Goal: Task Accomplishment & Management: Manage account settings

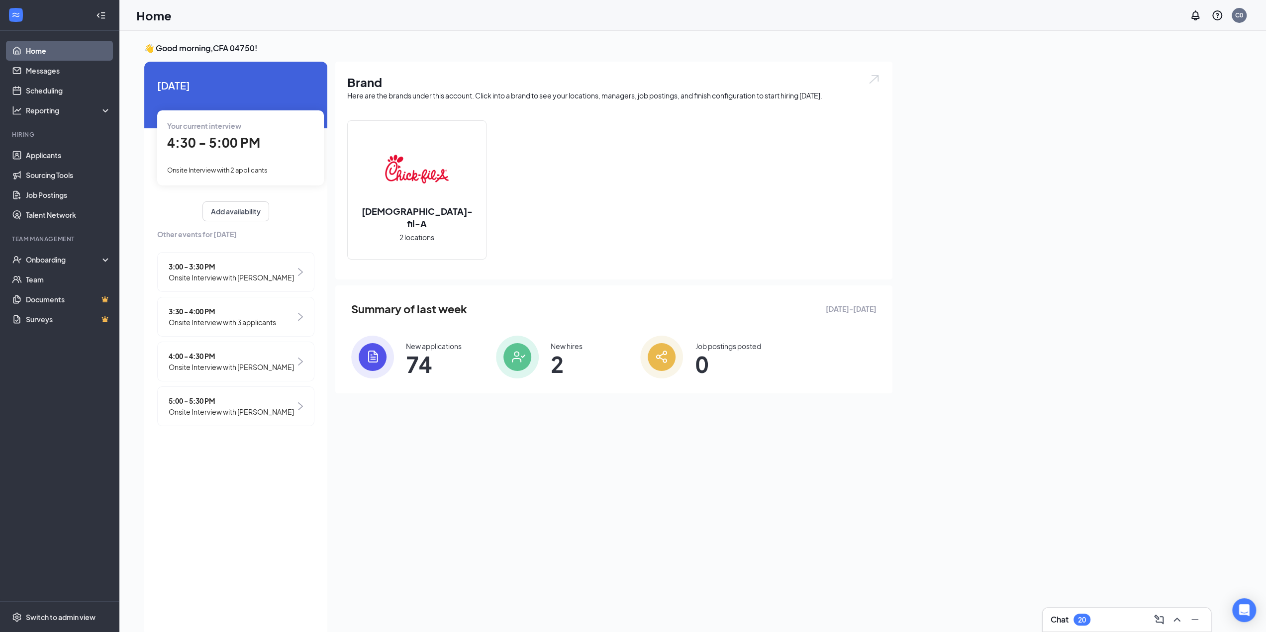
click at [270, 151] on div "4:30 - 5:00 PM" at bounding box center [240, 143] width 147 height 20
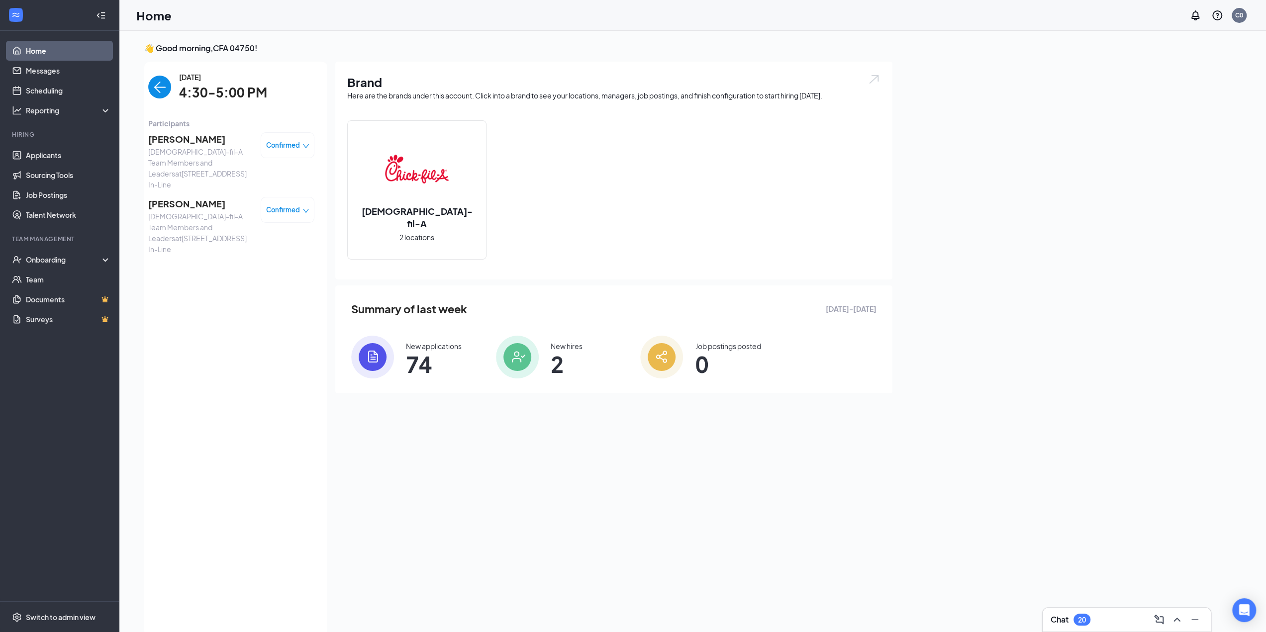
scroll to position [4, 0]
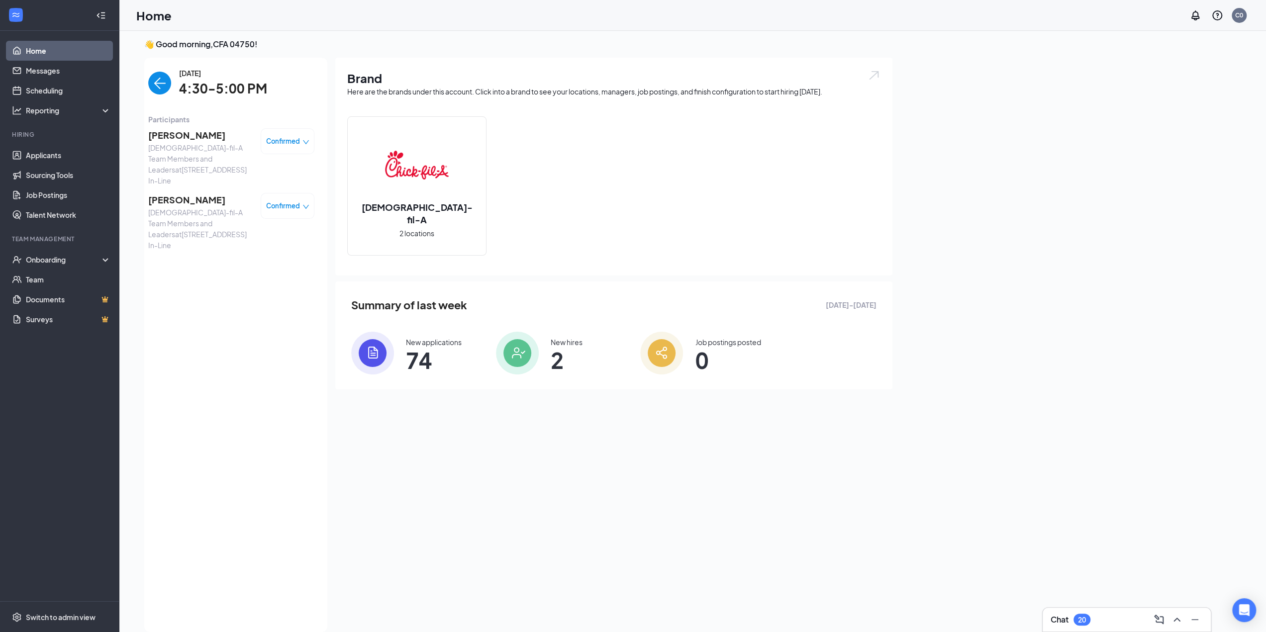
click at [164, 81] on img "back-button" at bounding box center [159, 83] width 23 height 23
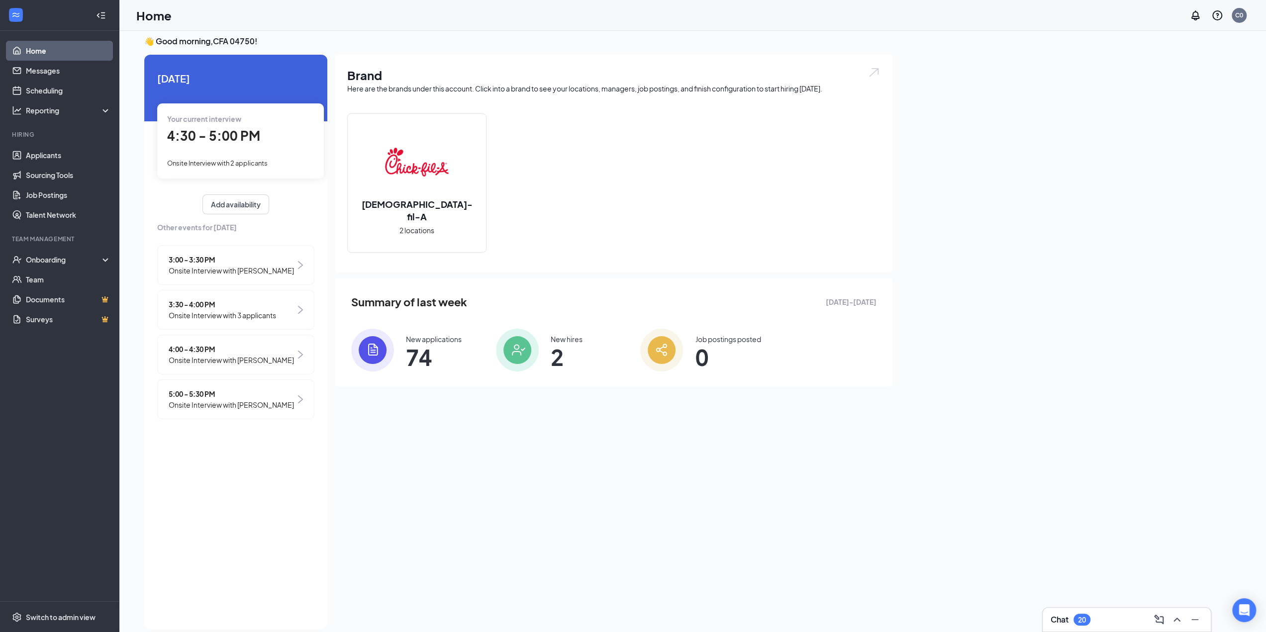
scroll to position [0, 0]
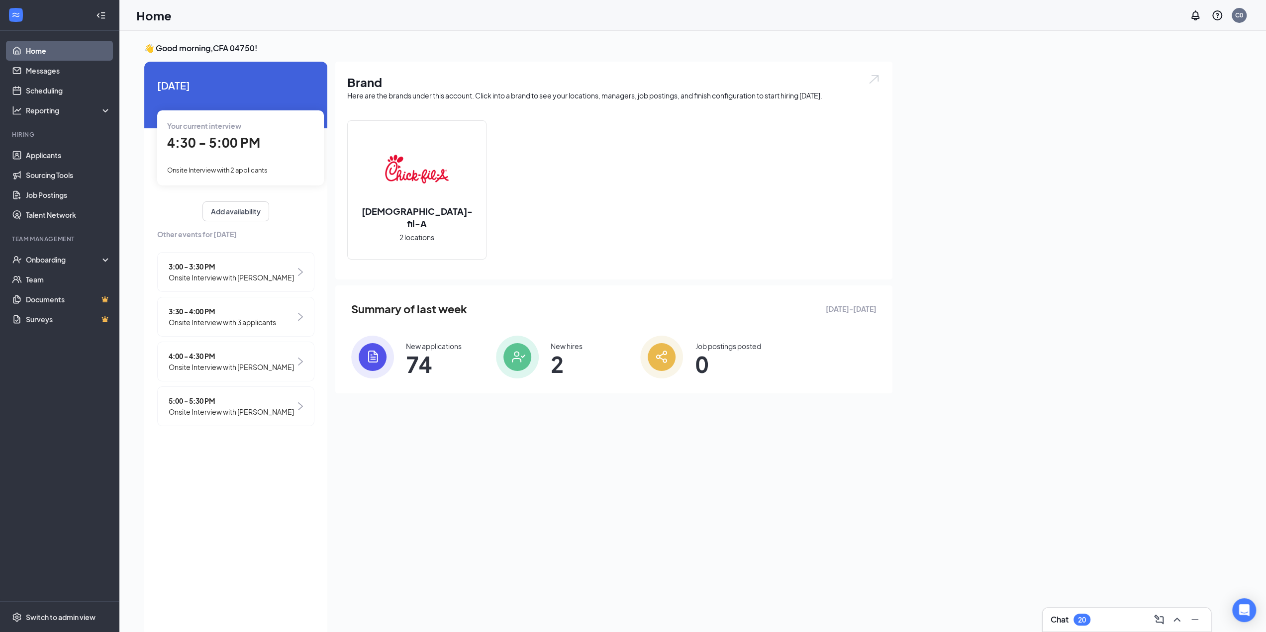
click at [237, 396] on span "5:00 - 5:30 PM" at bounding box center [231, 401] width 125 height 11
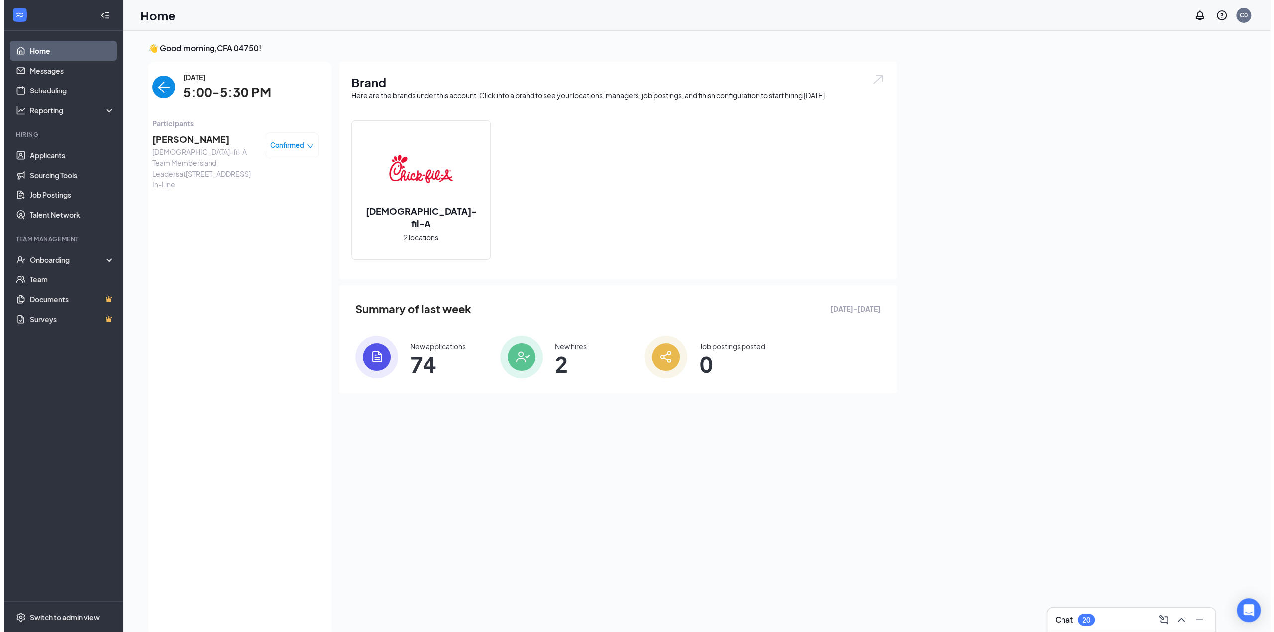
scroll to position [4, 0]
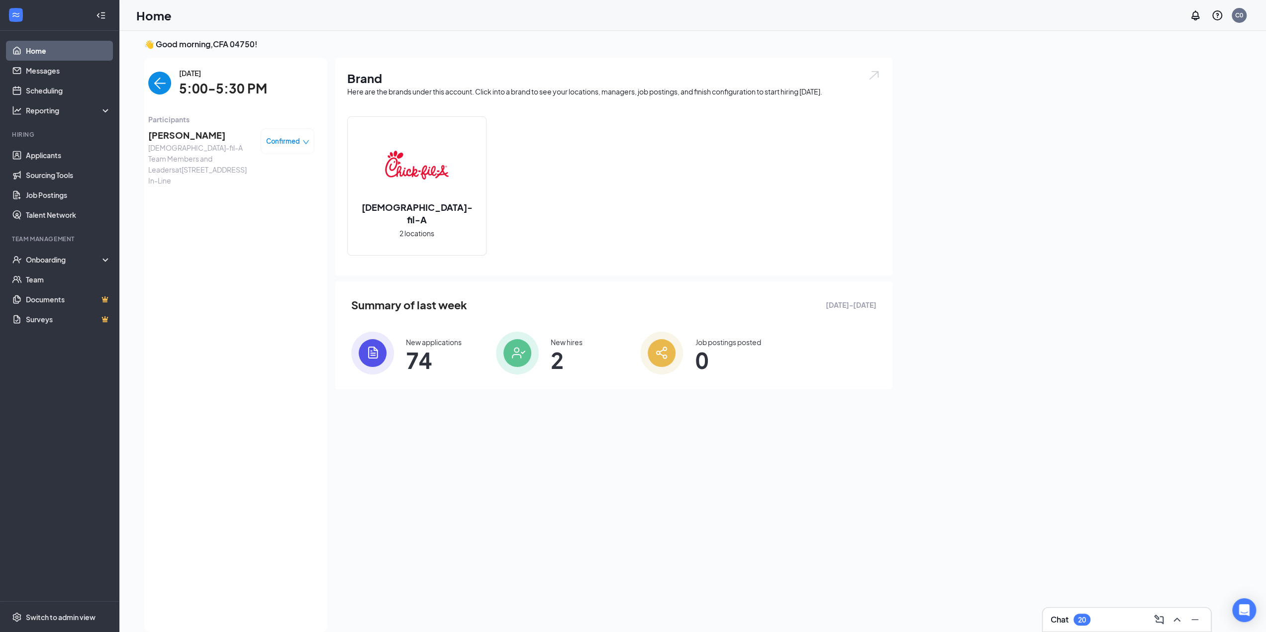
click at [178, 133] on span "[PERSON_NAME]" at bounding box center [200, 135] width 104 height 14
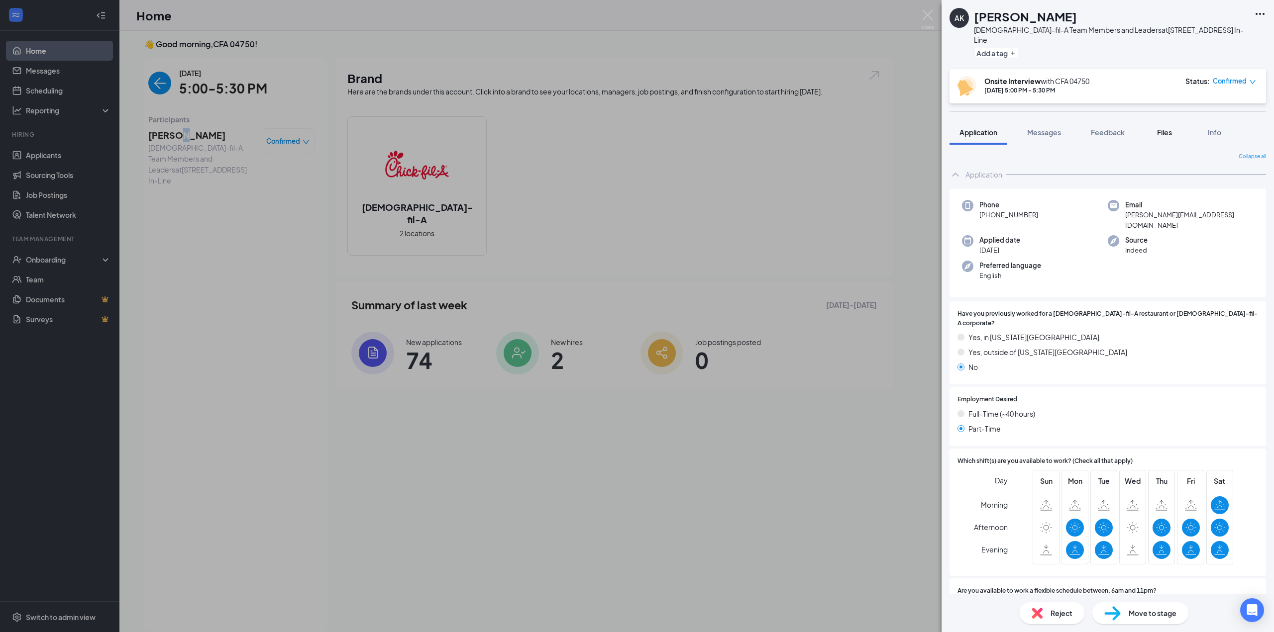
click at [1169, 128] on span "Files" at bounding box center [1164, 132] width 15 height 9
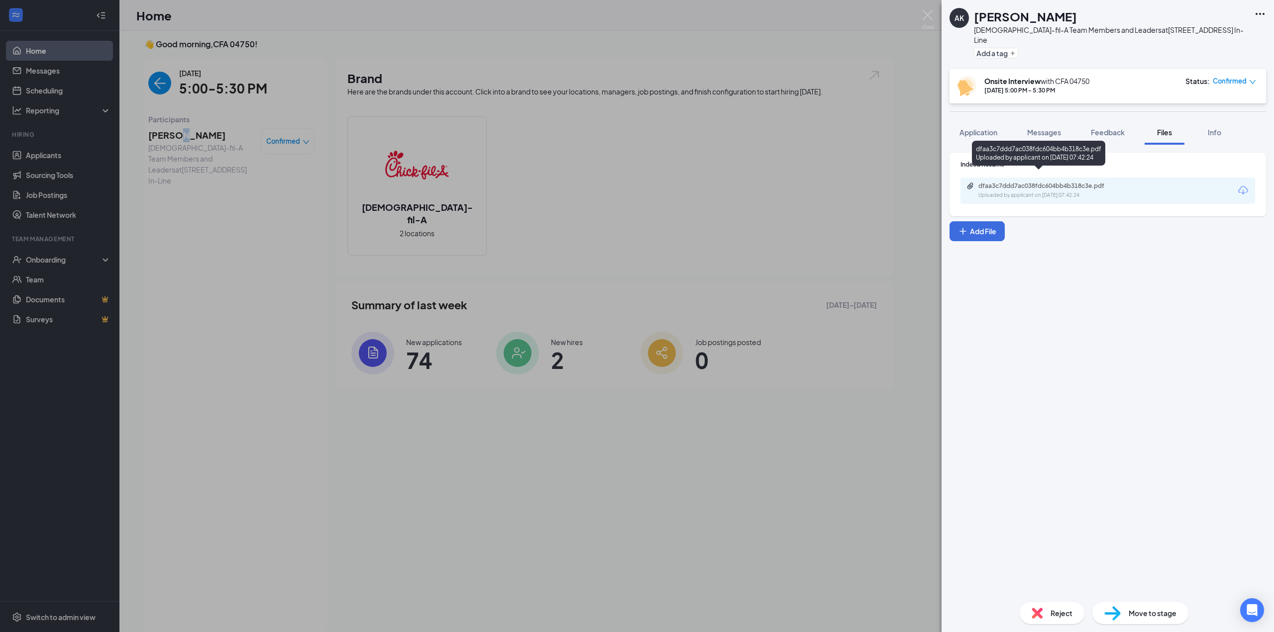
click at [1063, 182] on div "dfaa3c7ddd7ac038fdc604bb4b318c3e.pdf Uploaded by applicant on [DATE] 07:42:24" at bounding box center [1046, 190] width 161 height 17
